Goal: Task Accomplishment & Management: Use online tool/utility

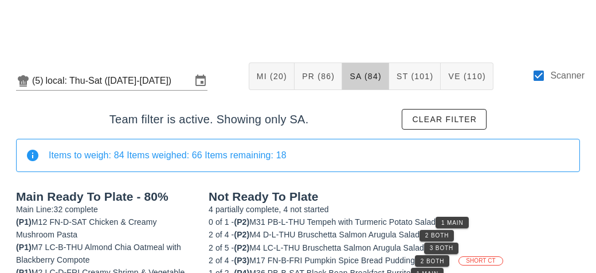
scroll to position [172, 0]
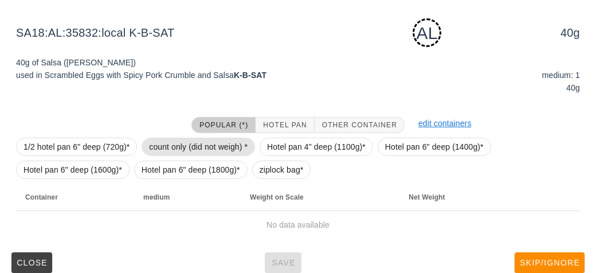
click at [154, 151] on span "count only (did not weigh) *" at bounding box center [198, 146] width 99 height 17
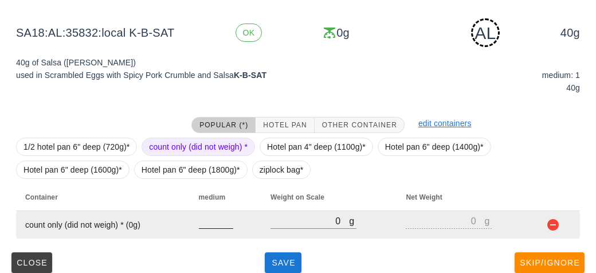
click at [201, 216] on input "number" at bounding box center [216, 220] width 34 height 15
type input "1"
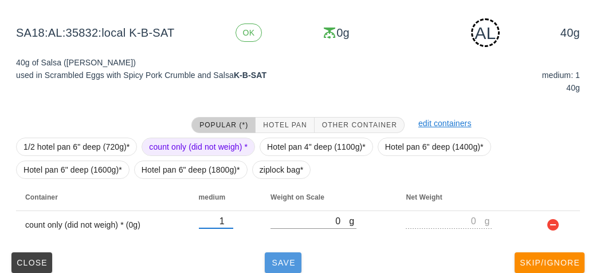
click at [284, 263] on span "Save" at bounding box center [283, 262] width 28 height 9
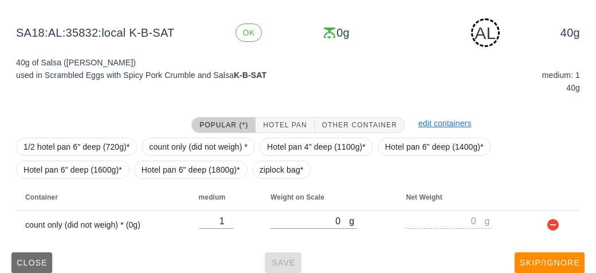
click at [33, 253] on button "Close" at bounding box center [31, 262] width 41 height 21
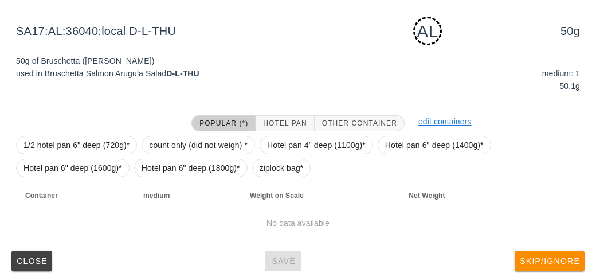
scroll to position [175, 0]
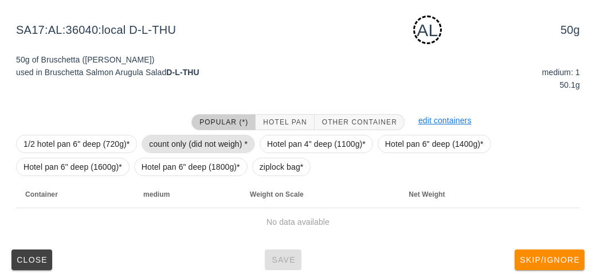
click at [184, 143] on span "count only (did not weigh) *" at bounding box center [198, 143] width 99 height 17
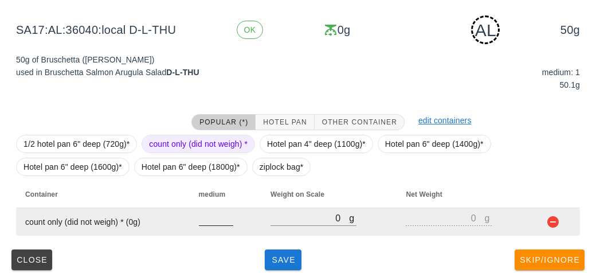
click at [221, 222] on input "number" at bounding box center [216, 217] width 34 height 15
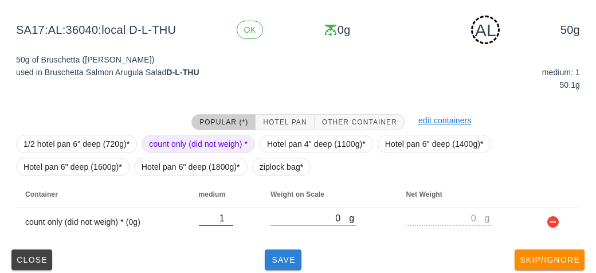
type input "1"
click at [285, 257] on span "Save" at bounding box center [283, 259] width 28 height 9
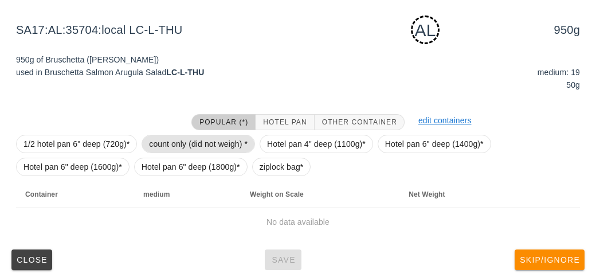
click at [177, 150] on span "count only (did not weigh) *" at bounding box center [198, 143] width 99 height 17
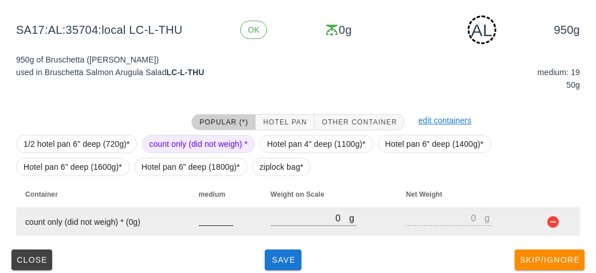
click at [202, 218] on input "number" at bounding box center [216, 217] width 34 height 15
type input "19"
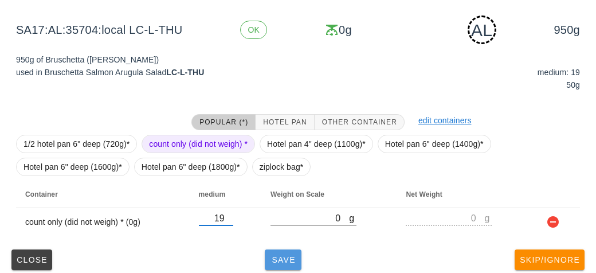
click at [279, 255] on span "Save" at bounding box center [283, 259] width 28 height 9
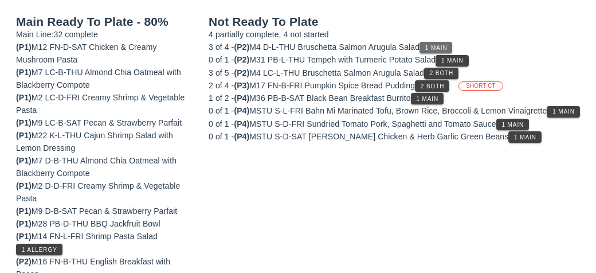
click at [435, 48] on span "1 Main" at bounding box center [436, 48] width 23 height 6
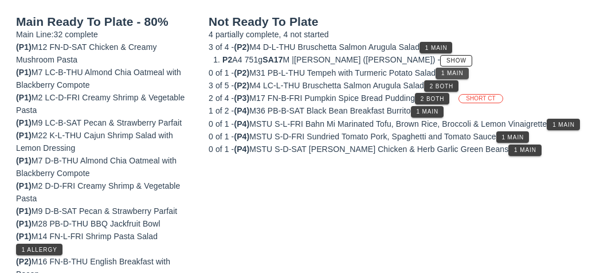
click at [457, 73] on span "1 Main" at bounding box center [452, 73] width 23 height 6
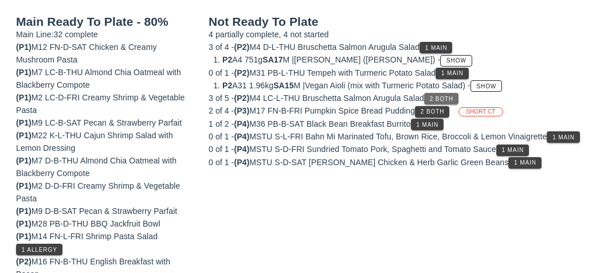
click at [437, 98] on span "2 Both" at bounding box center [441, 99] width 24 height 6
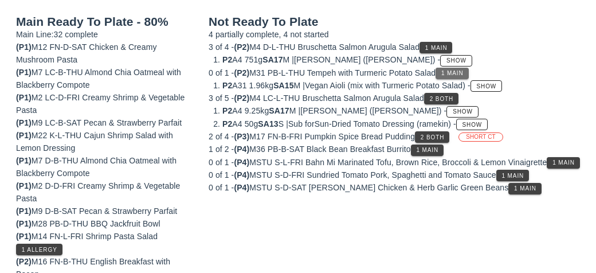
click at [452, 76] on button "1 Main" at bounding box center [452, 73] width 33 height 11
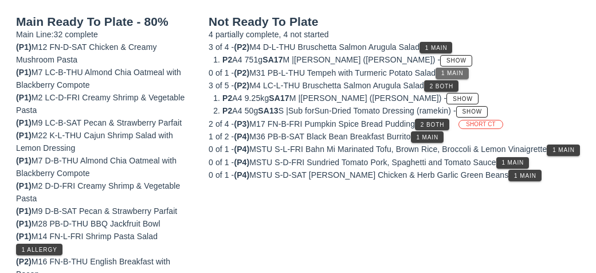
click at [444, 71] on button "1 Main" at bounding box center [452, 73] width 33 height 11
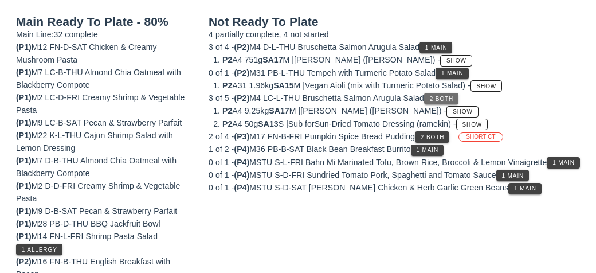
click at [447, 97] on span "2 Both" at bounding box center [441, 99] width 24 height 6
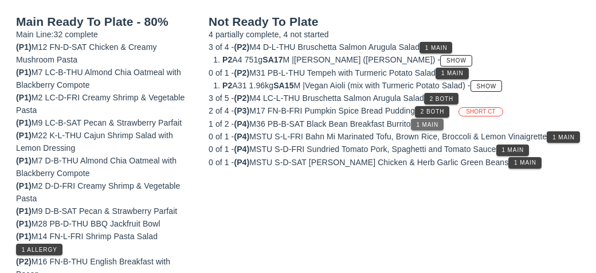
click at [434, 124] on span "1 Main" at bounding box center [427, 125] width 23 height 6
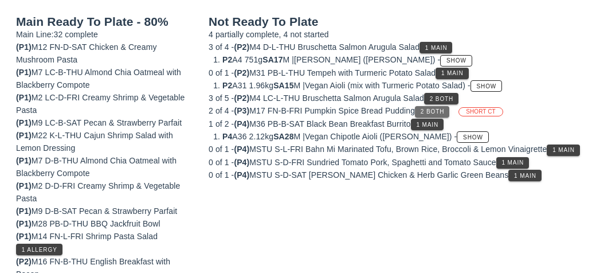
click at [437, 108] on span "2 Both" at bounding box center [432, 111] width 24 height 6
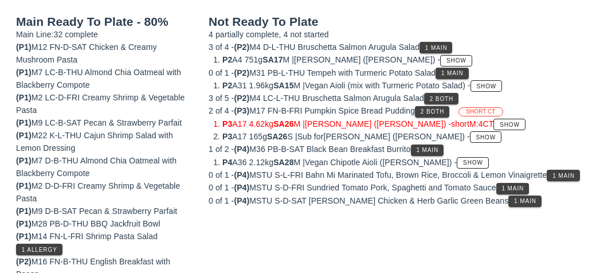
click at [449, 86] on li "P2 A31 1.96kg SA15 M | Vegan Aioli (mix with Turmeric Potato Salad) - Show" at bounding box center [401, 85] width 358 height 13
click at [451, 96] on span "2 Both" at bounding box center [441, 99] width 24 height 6
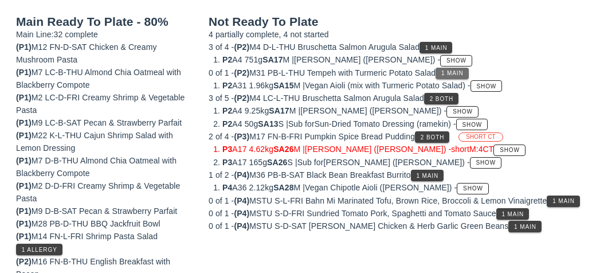
click at [455, 70] on span "1 Main" at bounding box center [452, 73] width 23 height 6
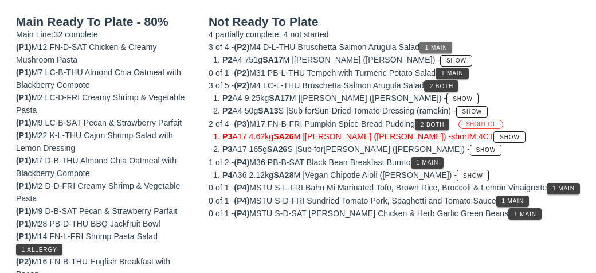
click at [439, 42] on button "1 Main" at bounding box center [436, 47] width 33 height 11
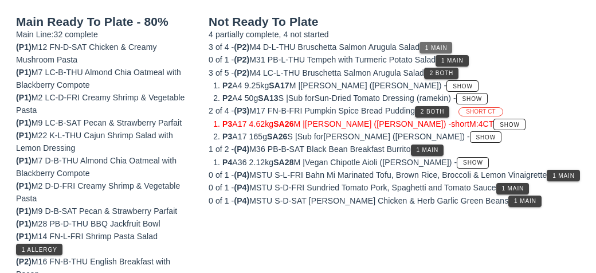
click at [435, 49] on span "1 Main" at bounding box center [436, 48] width 23 height 6
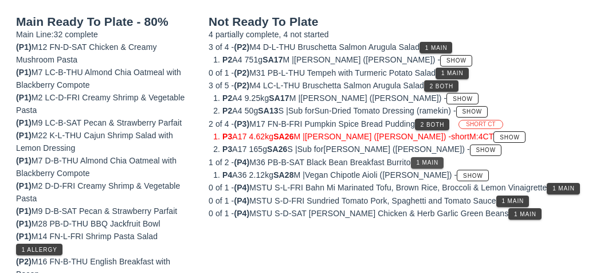
click at [418, 162] on button "1 Main" at bounding box center [427, 162] width 33 height 11
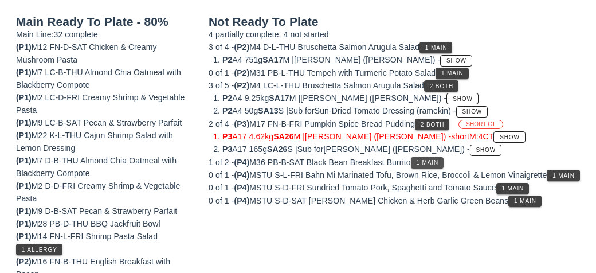
click at [420, 157] on button "1 Main" at bounding box center [427, 162] width 33 height 11
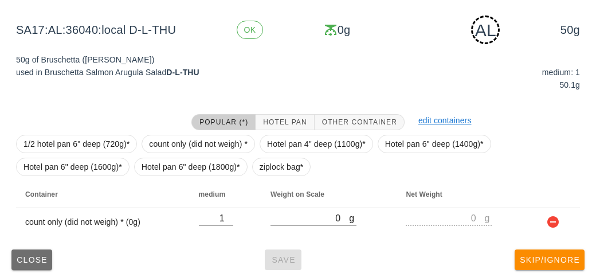
click at [26, 264] on button "Close" at bounding box center [31, 259] width 41 height 21
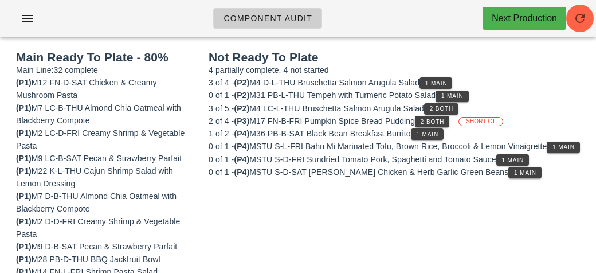
scroll to position [139, 0]
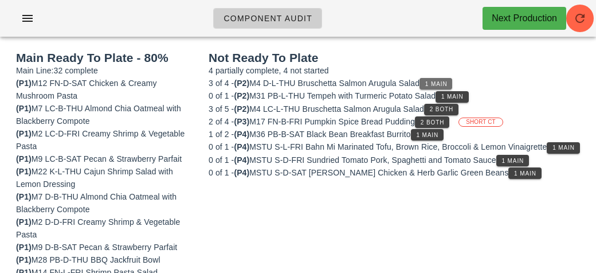
click at [437, 84] on span "1 Main" at bounding box center [436, 84] width 23 height 6
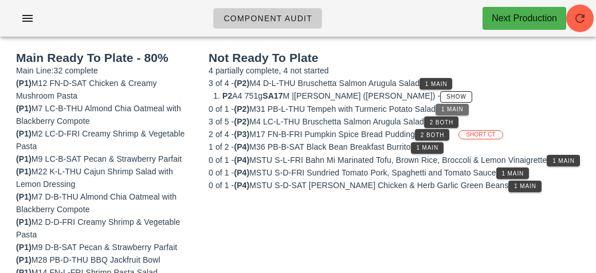
click at [453, 106] on span "1 Main" at bounding box center [452, 109] width 23 height 6
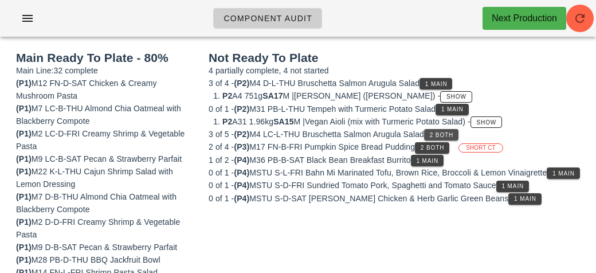
click at [447, 132] on span "2 Both" at bounding box center [441, 135] width 24 height 6
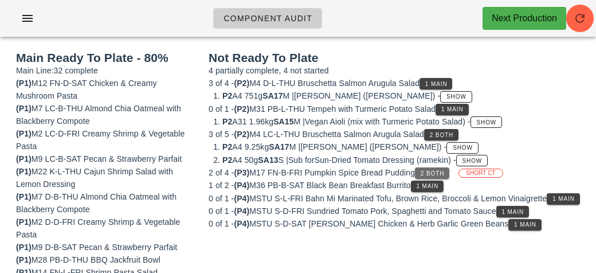
click at [430, 170] on span "2 Both" at bounding box center [432, 173] width 24 height 6
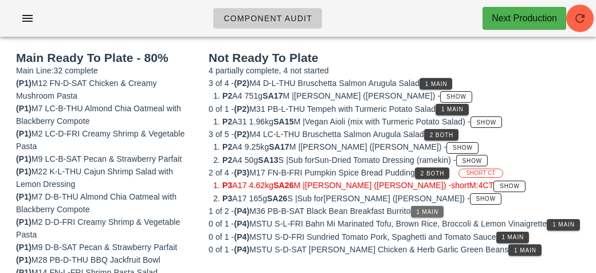
click at [432, 210] on span "1 Main" at bounding box center [427, 212] width 23 height 6
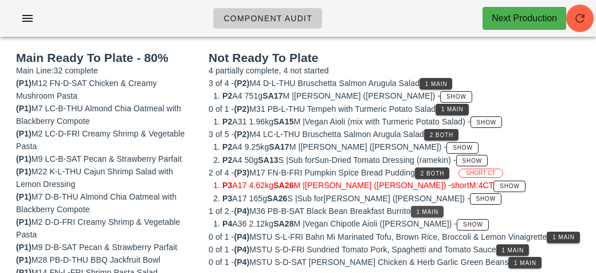
scroll to position [0, 0]
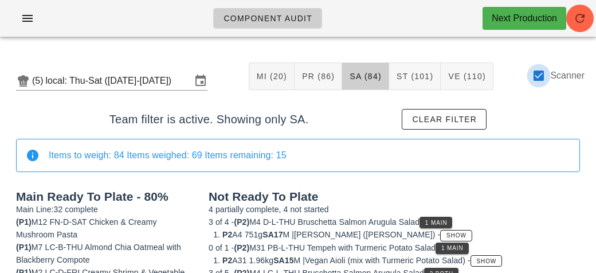
click at [539, 80] on div at bounding box center [538, 75] width 19 height 19
checkbox input "false"
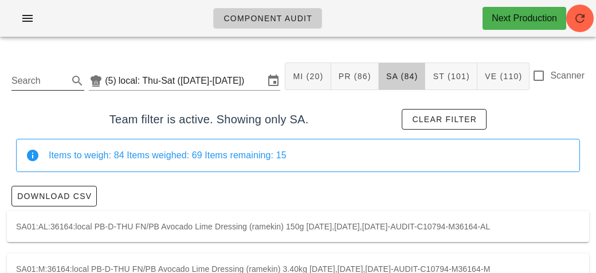
click at [53, 82] on input "Search" at bounding box center [38, 81] width 54 height 18
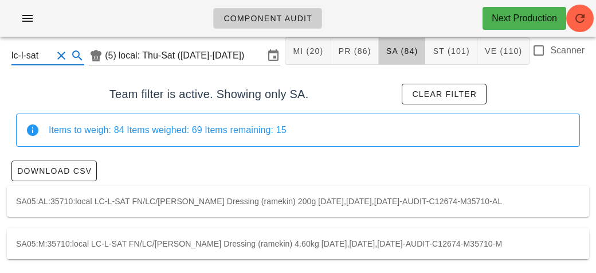
scroll to position [29, 0]
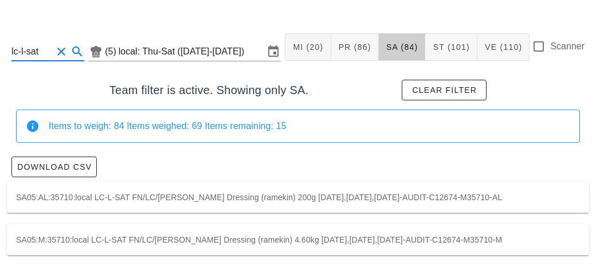
click at [490, 203] on div "SA05:AL:35710:local LC-L-SAT FN/LC/[PERSON_NAME] Dressing (ramekin) 200g [DATE]…" at bounding box center [298, 197] width 582 height 31
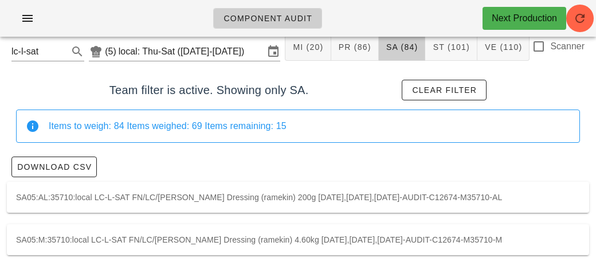
click at [367, 246] on div "SA05:M:35710:local LC-L-SAT FN/LC/[PERSON_NAME] Dressing (ramekin) 4.60kg [DATE…" at bounding box center [298, 239] width 582 height 31
type input "SA05:M:35710:local"
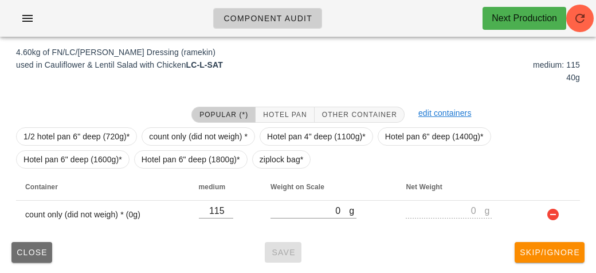
click at [29, 252] on span "Close" at bounding box center [32, 252] width 32 height 9
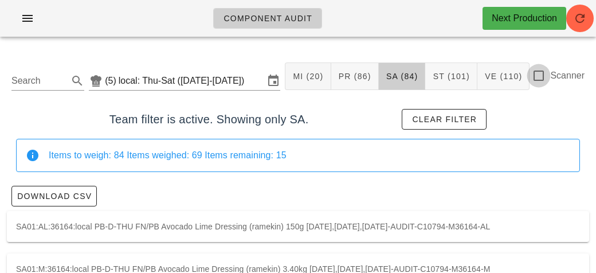
click at [546, 77] on div at bounding box center [538, 75] width 19 height 19
checkbox input "true"
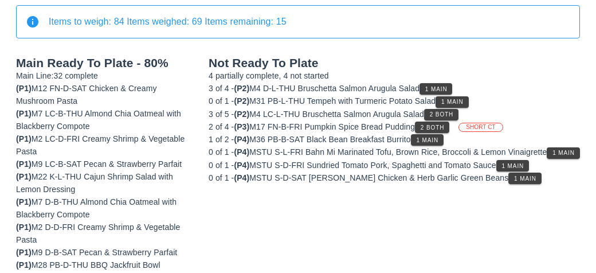
scroll to position [144, 0]
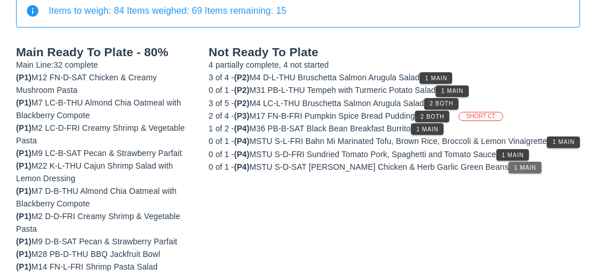
click at [508, 173] on button "1 Main" at bounding box center [524, 167] width 33 height 11
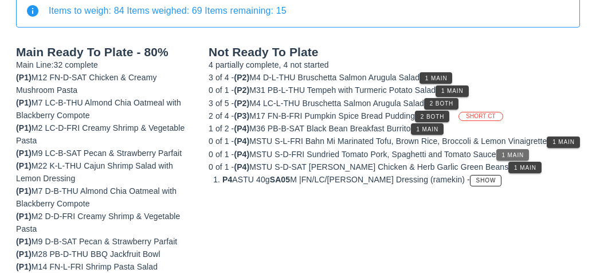
click at [512, 158] on span "1 Main" at bounding box center [513, 155] width 23 height 6
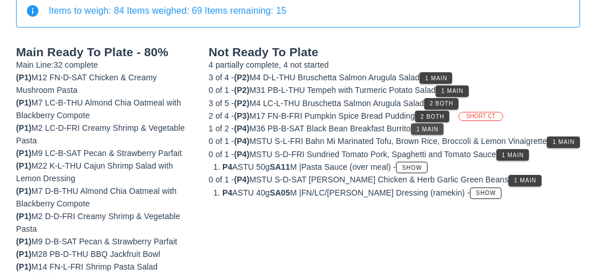
click at [426, 128] on span "1 Main" at bounding box center [427, 129] width 23 height 6
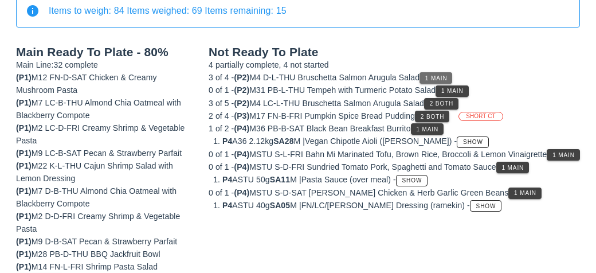
click at [434, 75] on span "1 Main" at bounding box center [436, 78] width 23 height 6
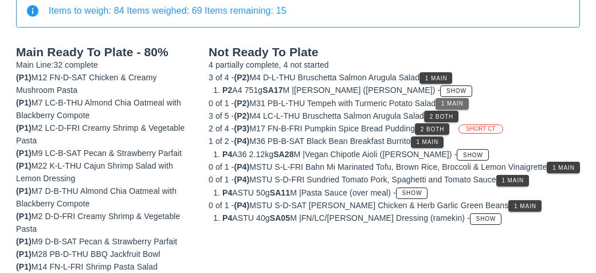
click at [468, 98] on button "1 Main" at bounding box center [452, 103] width 33 height 11
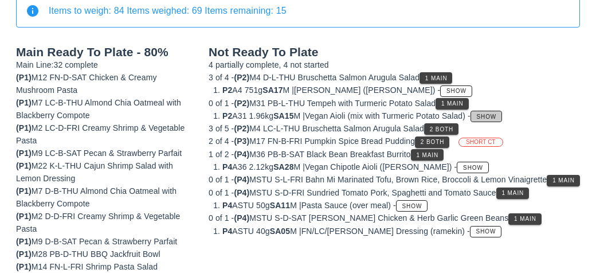
click at [497, 113] on span "Show" at bounding box center [486, 116] width 21 height 6
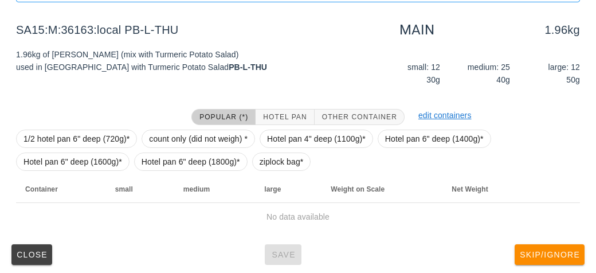
scroll to position [172, 0]
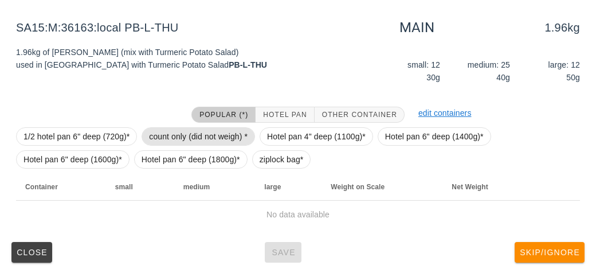
click at [233, 134] on span "count only (did not weigh) *" at bounding box center [198, 136] width 99 height 17
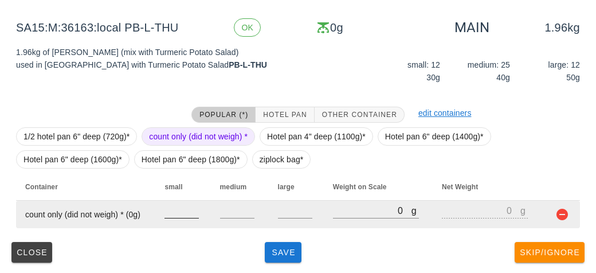
click at [190, 212] on input "number" at bounding box center [182, 210] width 34 height 15
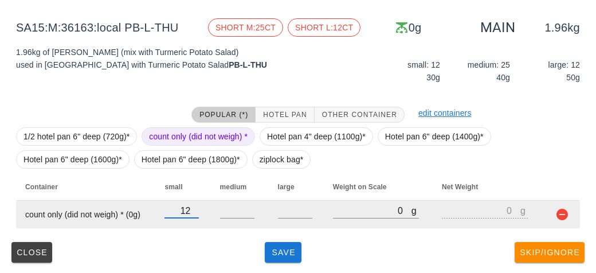
type input "12"
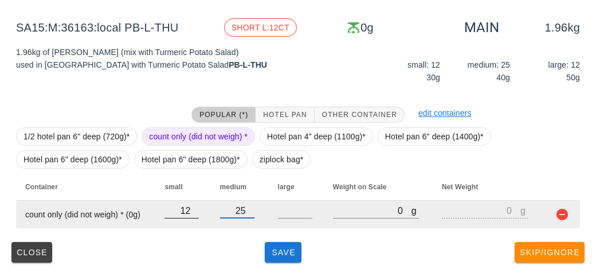
type input "25"
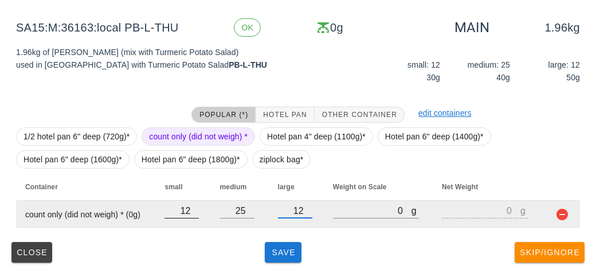
type input "12"
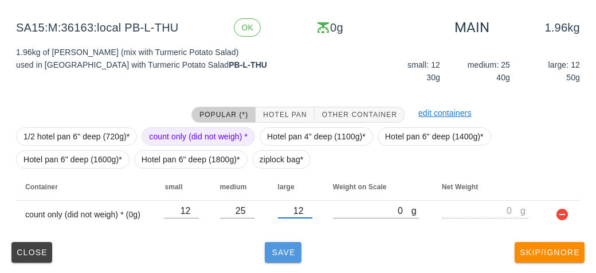
click at [273, 261] on button "Save" at bounding box center [283, 252] width 37 height 21
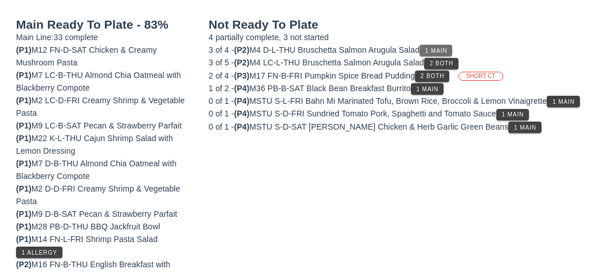
click at [443, 50] on span "1 Main" at bounding box center [436, 51] width 23 height 6
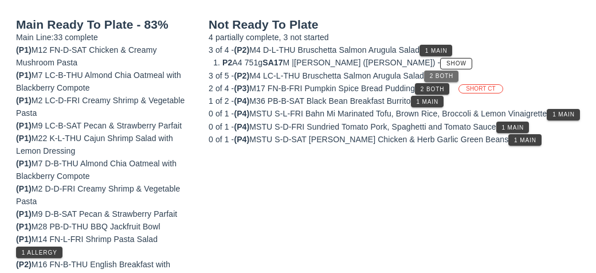
click at [453, 80] on button "2 Both" at bounding box center [441, 76] width 34 height 11
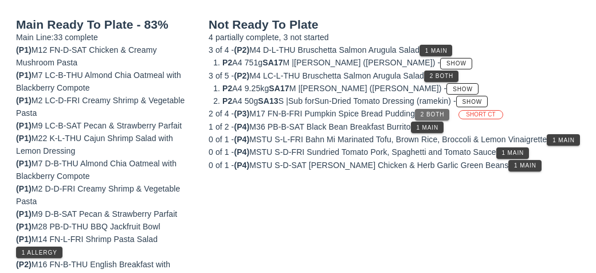
click at [437, 115] on span "2 Both" at bounding box center [432, 114] width 24 height 6
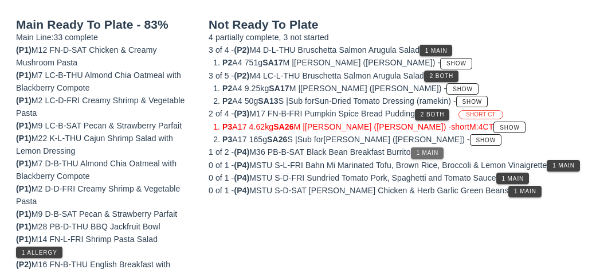
click at [435, 153] on button "1 Main" at bounding box center [427, 152] width 33 height 11
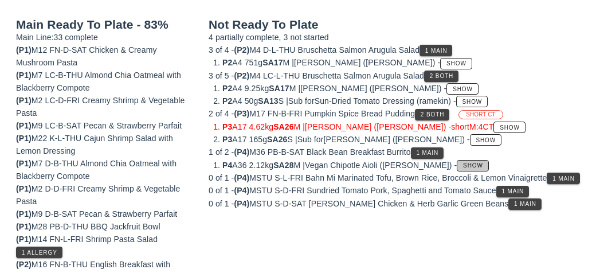
click at [463, 163] on span "Show" at bounding box center [473, 165] width 21 height 6
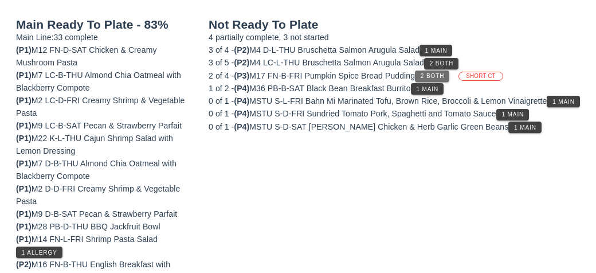
click at [429, 71] on button "2 Both" at bounding box center [432, 76] width 34 height 11
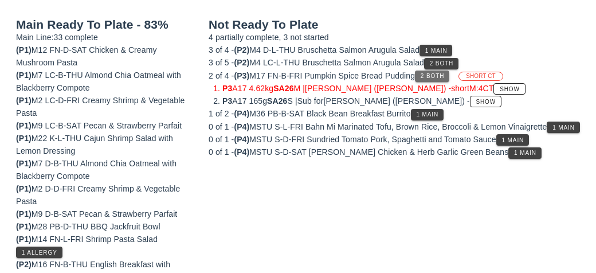
click at [431, 73] on span "2 Both" at bounding box center [432, 76] width 24 height 6
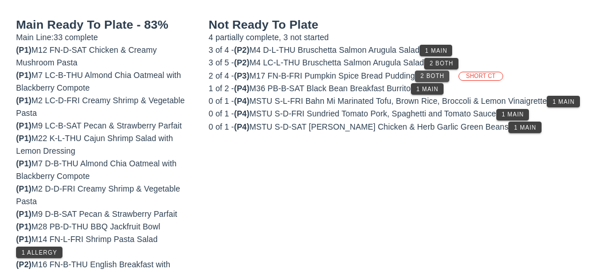
click at [440, 75] on span "2 Both" at bounding box center [432, 76] width 24 height 6
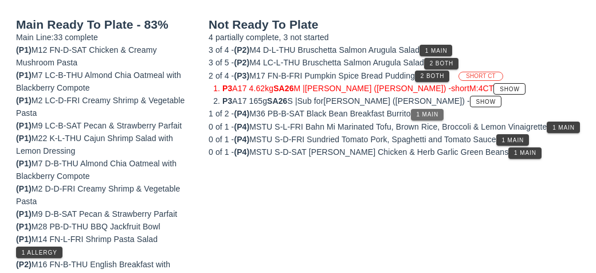
click at [437, 115] on span "1 Main" at bounding box center [427, 114] width 23 height 6
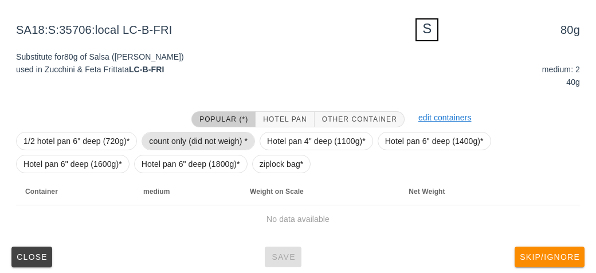
click at [155, 139] on span "count only (did not weigh) *" at bounding box center [198, 140] width 99 height 17
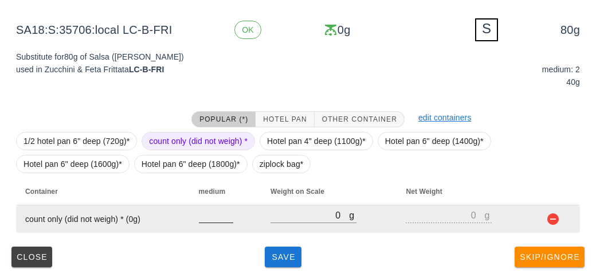
click at [208, 218] on input "number" at bounding box center [216, 215] width 34 height 15
type input "2"
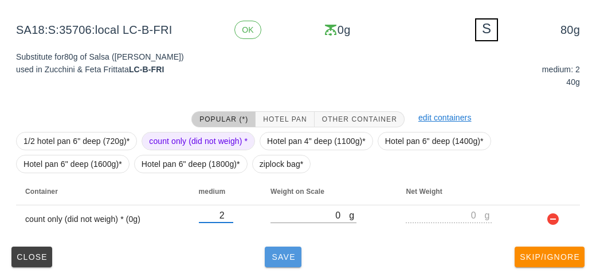
click at [272, 263] on button "Save" at bounding box center [283, 256] width 37 height 21
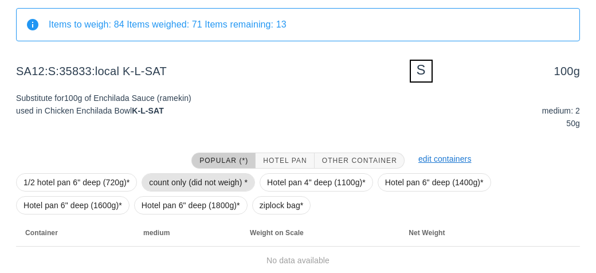
click at [177, 183] on span "count only (did not weigh) *" at bounding box center [198, 182] width 99 height 17
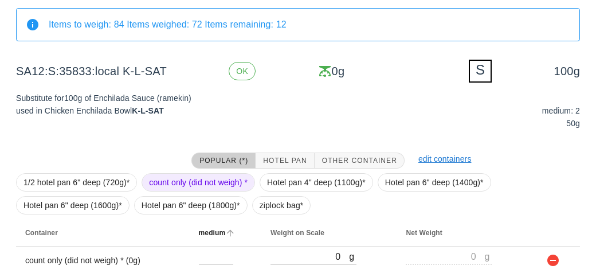
click at [208, 242] on th "medium" at bounding box center [226, 233] width 72 height 28
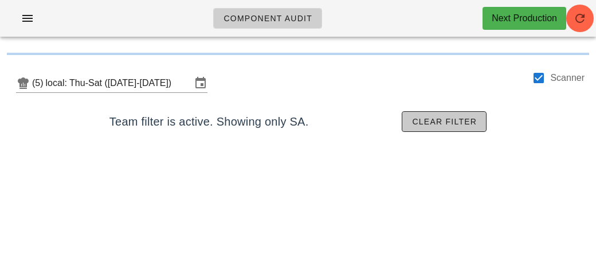
click at [422, 117] on span "Clear filter" at bounding box center [444, 121] width 65 height 9
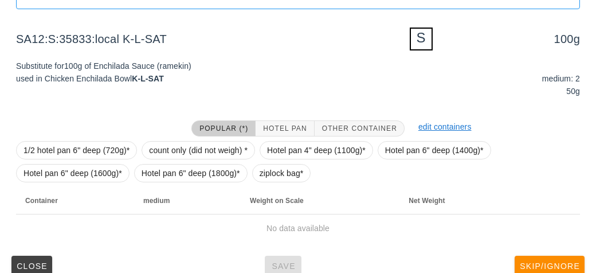
scroll to position [138, 0]
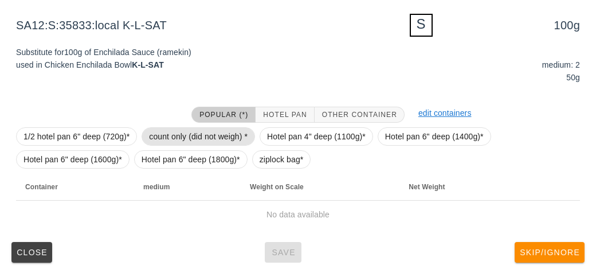
click at [156, 137] on span "count only (did not weigh) *" at bounding box center [198, 136] width 99 height 17
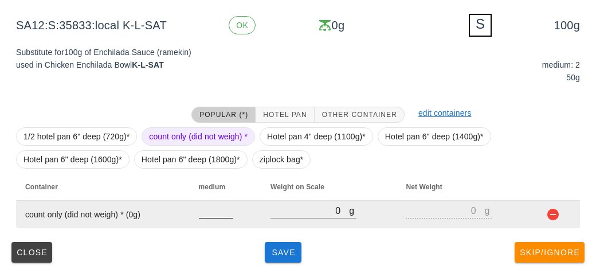
click at [205, 214] on input "number" at bounding box center [216, 210] width 34 height 15
type input "2"
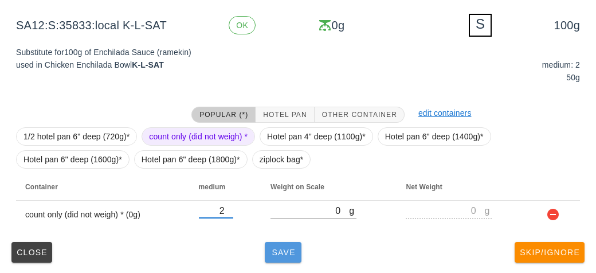
click at [276, 254] on span "Save" at bounding box center [283, 252] width 28 height 9
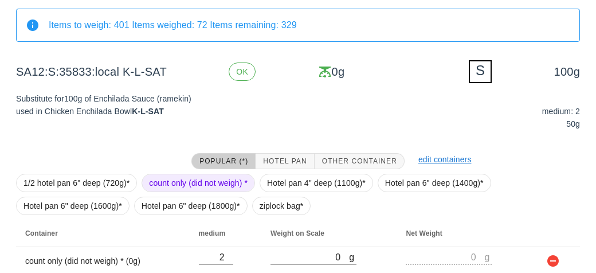
scroll to position [179, 0]
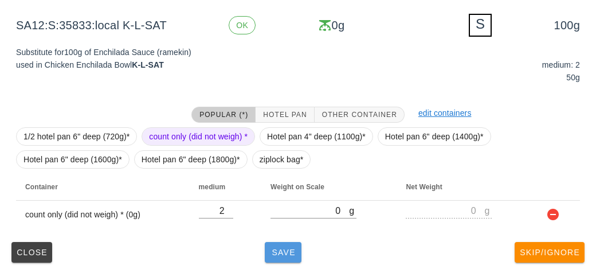
click at [268, 242] on button "Save" at bounding box center [283, 252] width 37 height 21
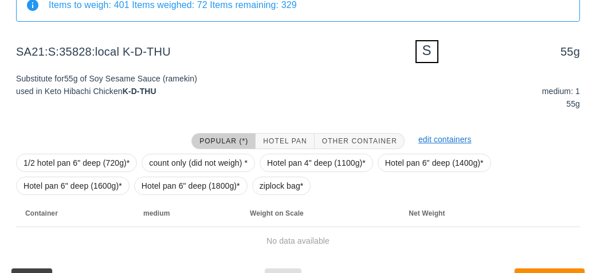
scroll to position [138, 0]
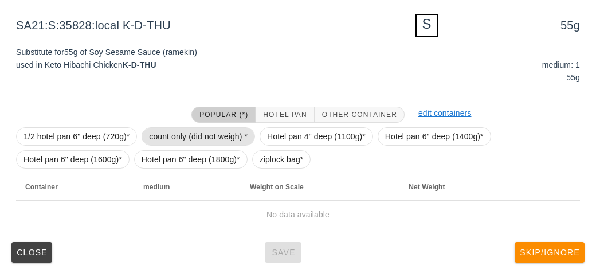
click at [167, 136] on span "count only (did not weigh) *" at bounding box center [198, 136] width 99 height 17
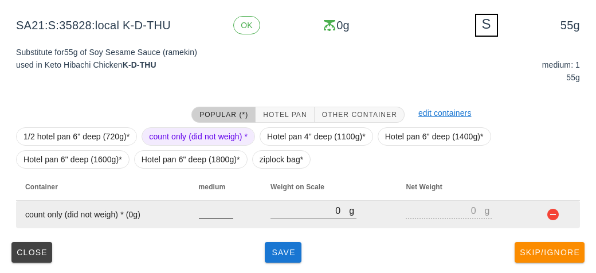
click at [201, 208] on input "number" at bounding box center [216, 210] width 34 height 15
type input "1"
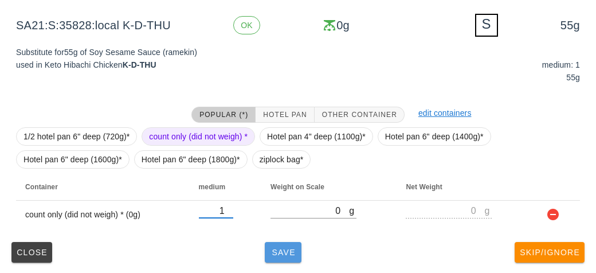
click at [273, 256] on span "Save" at bounding box center [283, 252] width 28 height 9
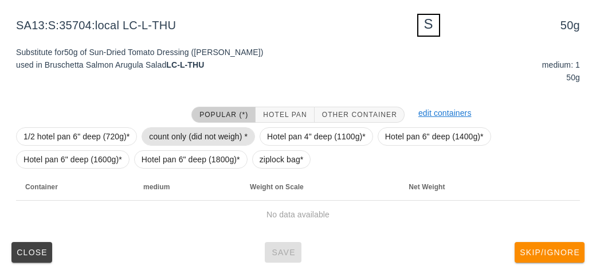
click at [166, 133] on span "count only (did not weigh) *" at bounding box center [198, 136] width 99 height 17
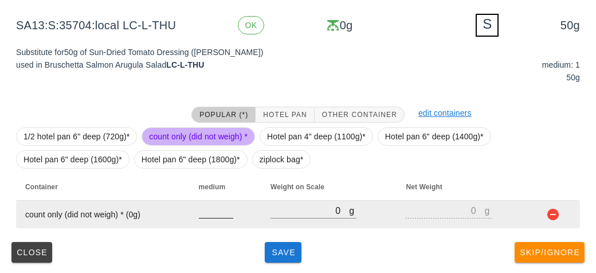
click at [203, 215] on input "number" at bounding box center [216, 210] width 34 height 15
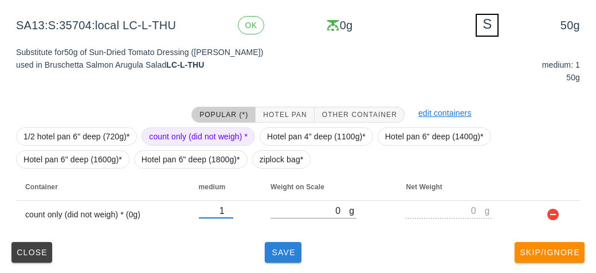
type input "1"
click at [286, 256] on span "Save" at bounding box center [283, 252] width 28 height 9
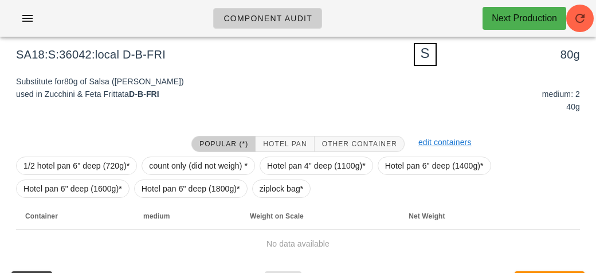
scroll to position [108, 0]
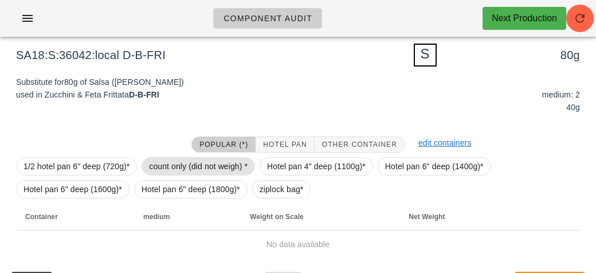
click at [162, 163] on span "count only (did not weigh) *" at bounding box center [198, 166] width 99 height 17
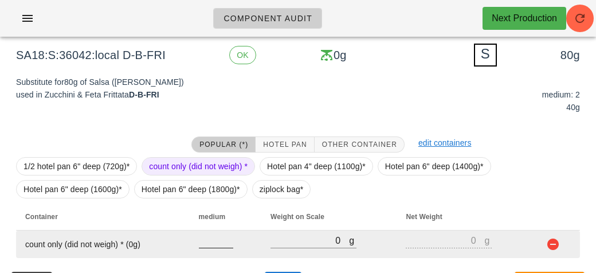
click at [210, 243] on input "number" at bounding box center [216, 240] width 34 height 15
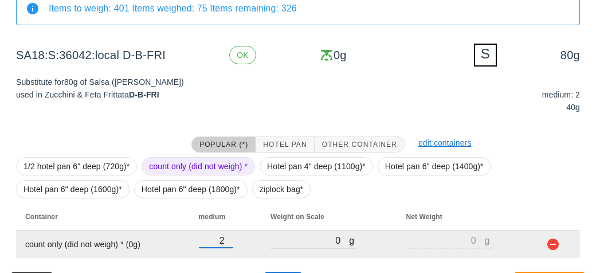
scroll to position [138, 0]
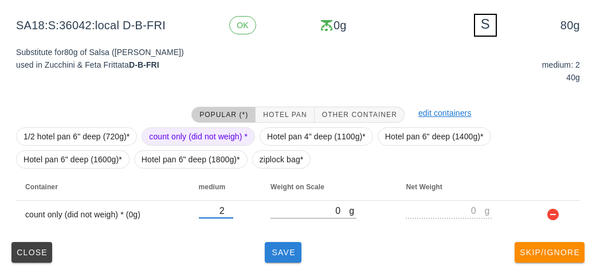
type input "2"
click at [289, 257] on button "Save" at bounding box center [283, 252] width 37 height 21
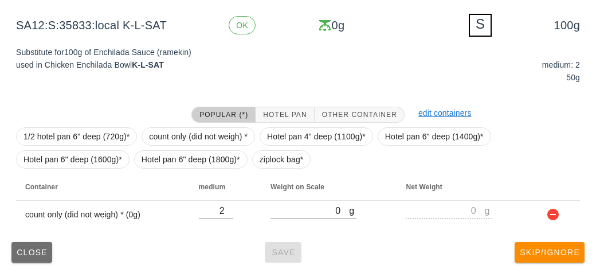
click at [25, 254] on span "Close" at bounding box center [32, 252] width 32 height 9
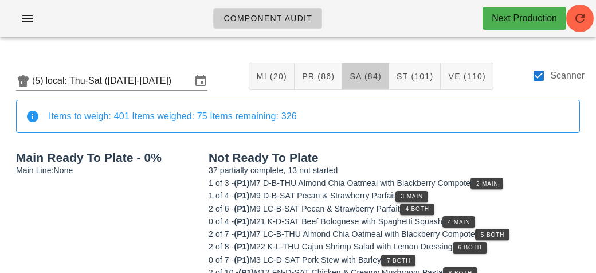
click at [370, 80] on span "SA (84)" at bounding box center [365, 76] width 33 height 9
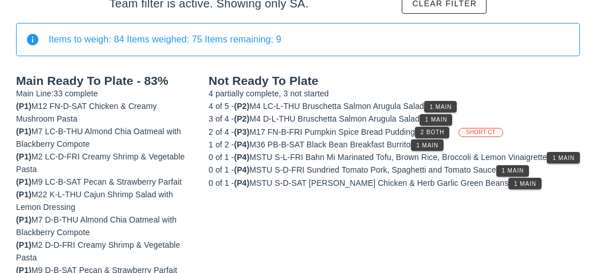
scroll to position [116, 0]
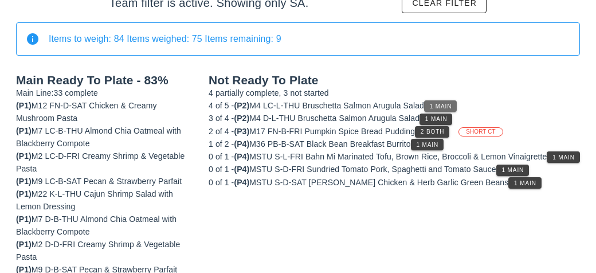
click at [439, 101] on button "1 Main" at bounding box center [440, 105] width 33 height 11
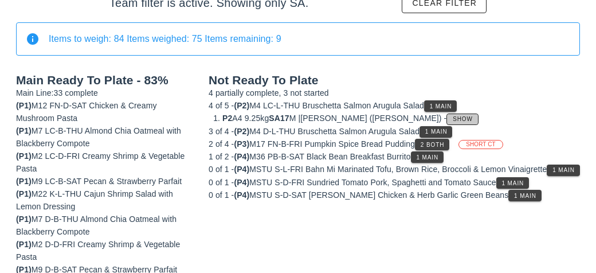
click at [452, 116] on span "Show" at bounding box center [462, 119] width 21 height 6
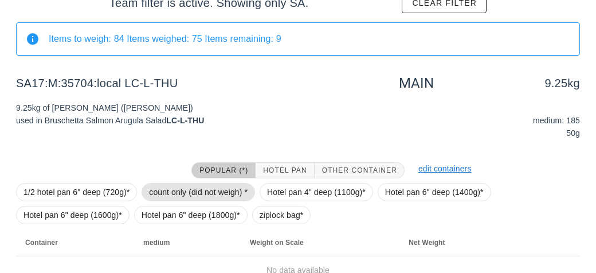
click at [183, 195] on span "count only (did not weigh) *" at bounding box center [198, 191] width 99 height 17
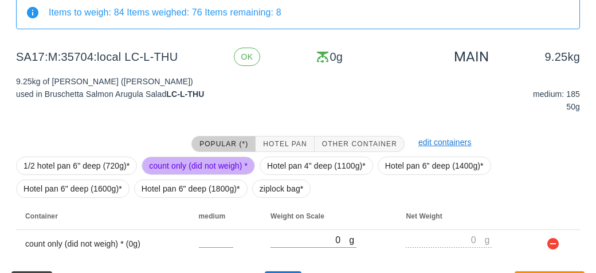
scroll to position [172, 0]
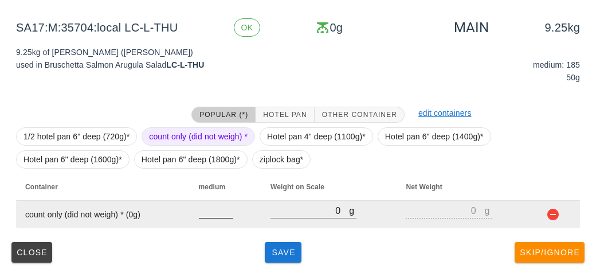
click at [214, 214] on input "number" at bounding box center [216, 210] width 34 height 15
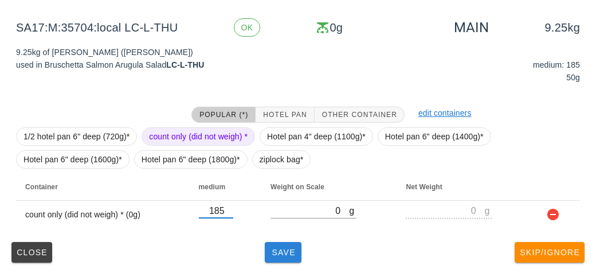
type input "185"
click at [281, 255] on span "Save" at bounding box center [283, 252] width 28 height 9
click at [281, 257] on button "Save" at bounding box center [283, 252] width 37 height 21
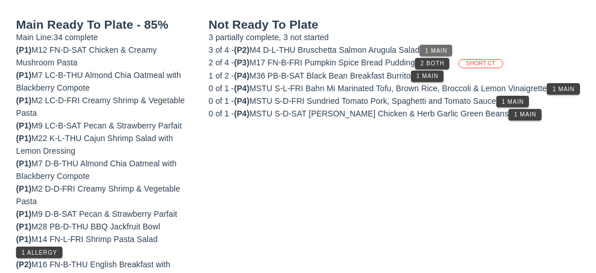
click at [428, 50] on button "1 Main" at bounding box center [436, 50] width 33 height 11
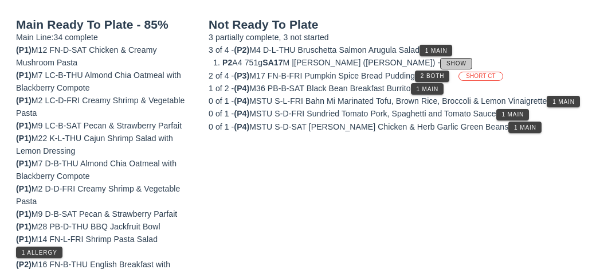
click at [446, 62] on span "Show" at bounding box center [456, 63] width 21 height 6
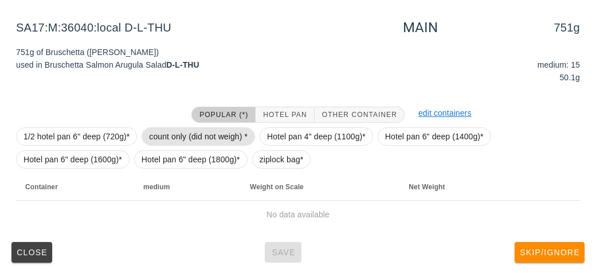
click at [182, 136] on span "count only (did not weigh) *" at bounding box center [198, 136] width 99 height 17
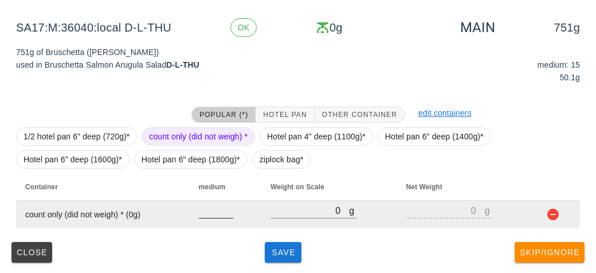
click at [209, 214] on input "number" at bounding box center [216, 210] width 34 height 15
type input "15"
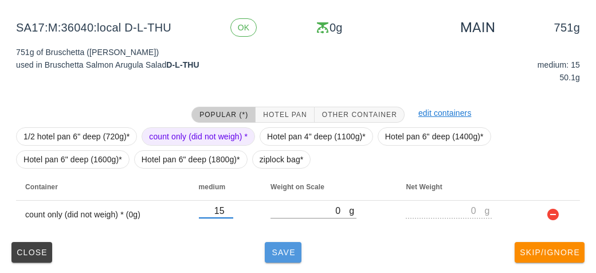
click at [288, 260] on button "Save" at bounding box center [283, 252] width 37 height 21
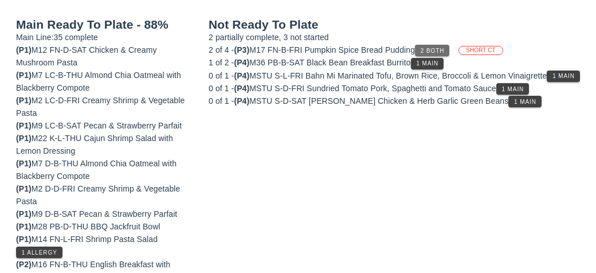
click at [422, 52] on button "2 Both" at bounding box center [432, 50] width 34 height 11
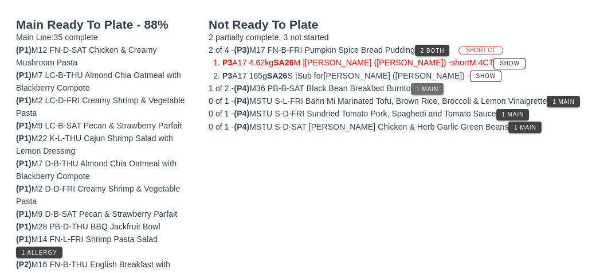
click at [418, 84] on button "1 Main" at bounding box center [427, 88] width 33 height 11
